Goal: Task Accomplishment & Management: Manage account settings

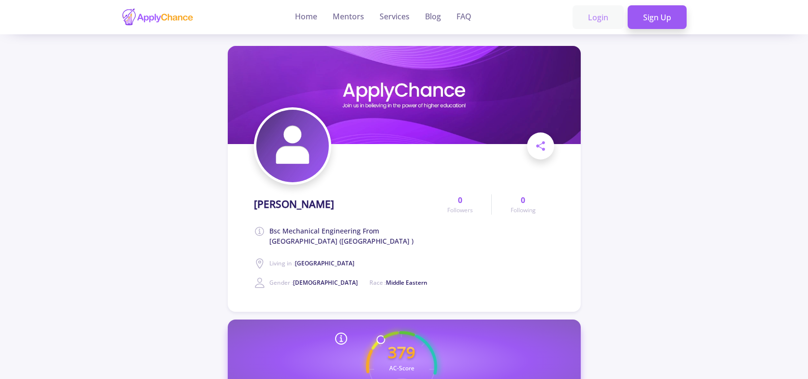
click at [610, 13] on link "Login" at bounding box center [597, 17] width 51 height 24
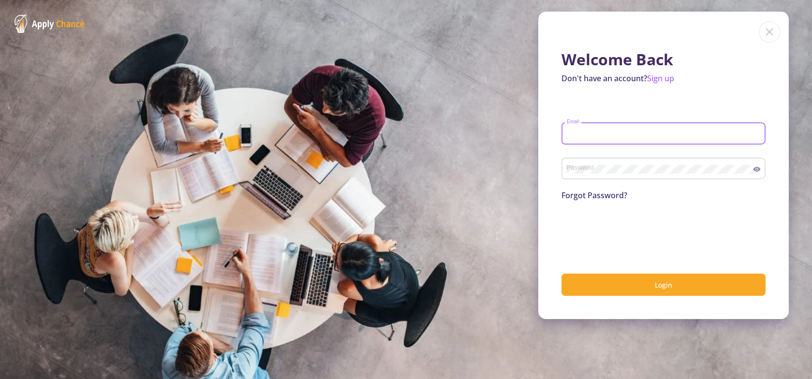
click at [621, 130] on input "Email" at bounding box center [664, 134] width 197 height 9
type input "h_aminidad@yahoo.com"
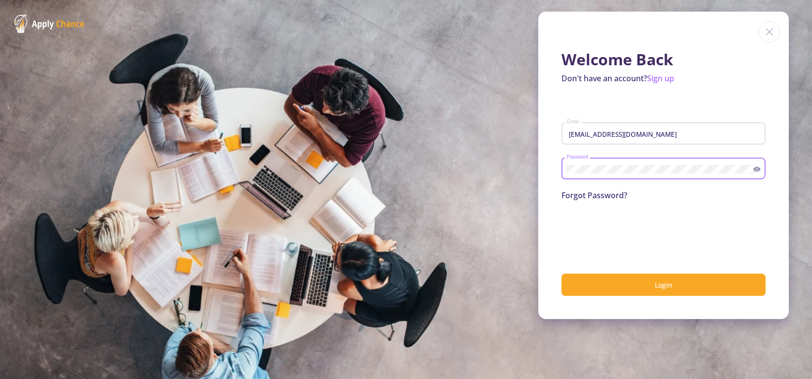
click at [760, 169] on icon at bounding box center [757, 169] width 8 height 8
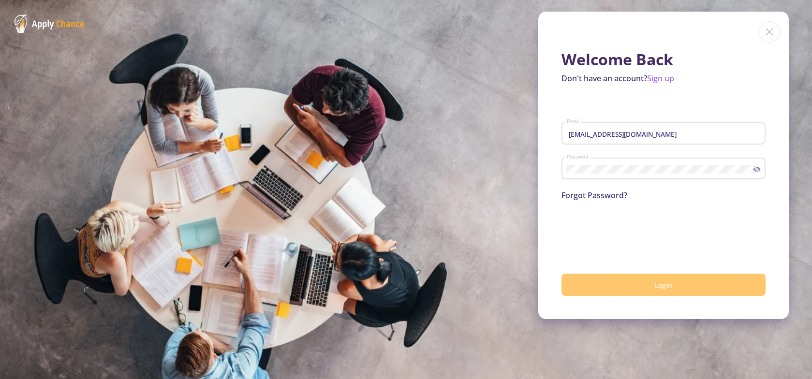
click at [653, 286] on button "Login" at bounding box center [663, 285] width 204 height 23
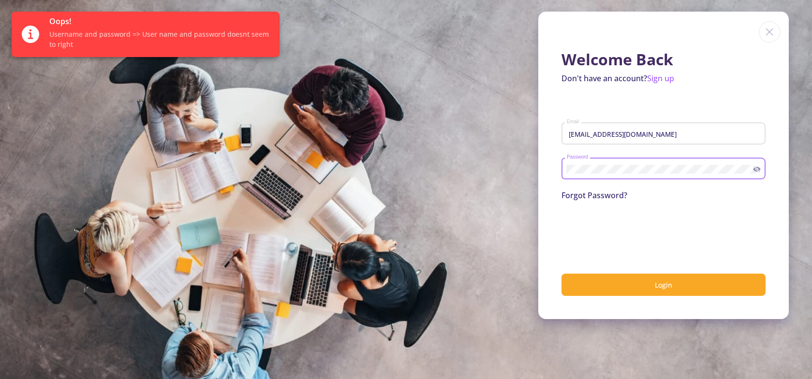
click at [561, 274] on button "Login" at bounding box center [663, 285] width 204 height 23
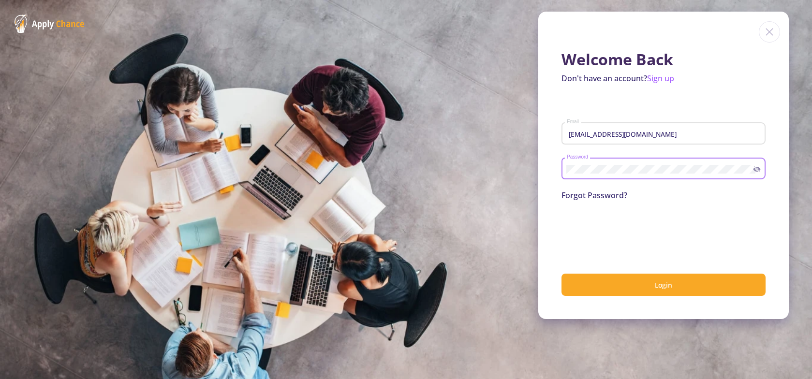
click at [580, 192] on link "Forgot Password?" at bounding box center [594, 195] width 66 height 11
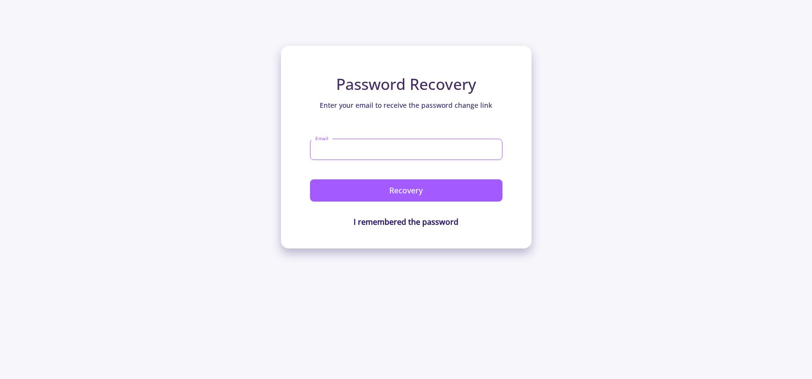
click at [388, 149] on input "Email" at bounding box center [406, 149] width 192 height 21
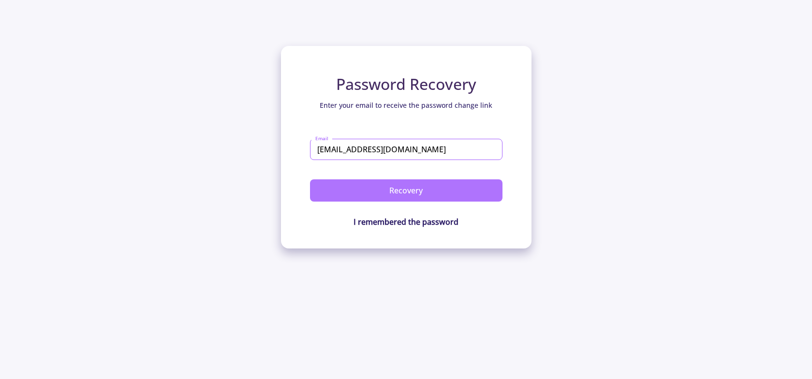
type input "h_aminidad@yahoo.com"
click at [453, 189] on button "Recovery" at bounding box center [406, 190] width 192 height 22
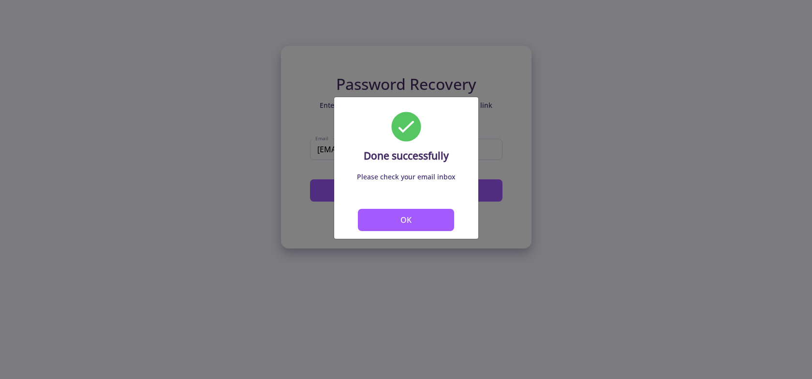
click at [432, 213] on button "OK" at bounding box center [406, 220] width 97 height 22
